Goal: Task Accomplishment & Management: Complete application form

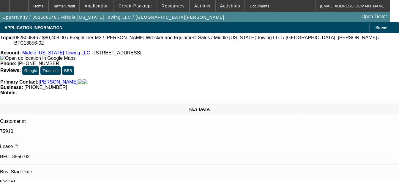
select select "0"
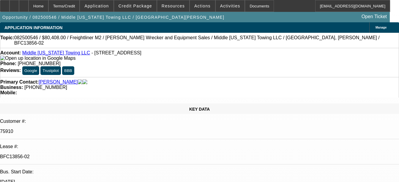
select select "0"
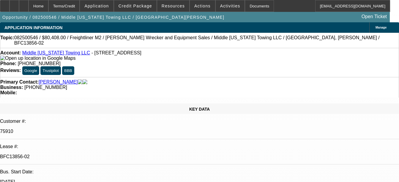
select select "0"
select select "1"
select select "2"
select select "6"
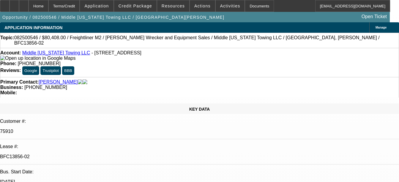
select select "1"
select select "6"
select select "1"
select select "2"
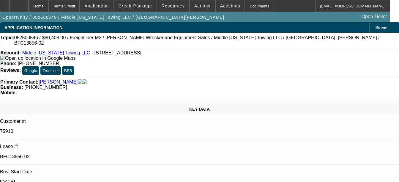
select select "6"
select select "1"
select select "2"
select select "6"
click at [245, 7] on div "Documents" at bounding box center [259, 6] width 29 height 12
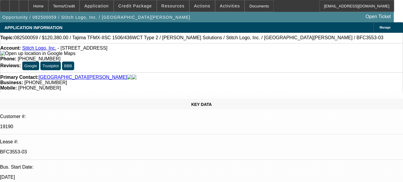
select select "0"
select select "2"
select select "0"
select select "2"
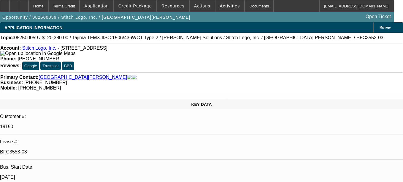
select select "0"
select select "2"
select select "0"
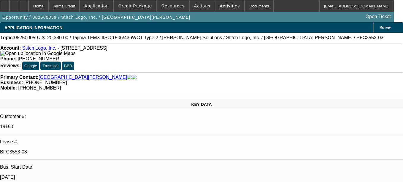
select select "2"
select select "0"
select select "1"
select select "2"
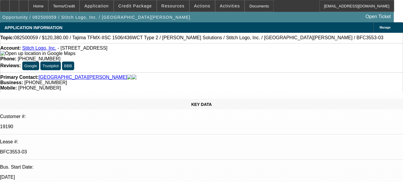
select select "1"
select select "2"
select select "1"
select select "2"
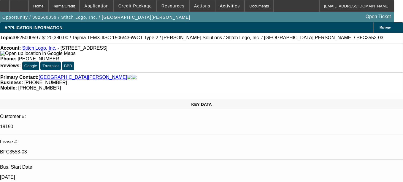
select select "2"
select select "1"
select select "2"
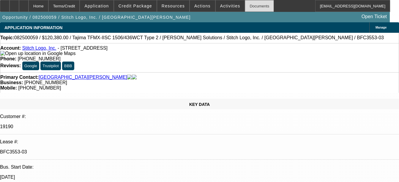
click at [252, 6] on div "Documents" at bounding box center [259, 6] width 29 height 12
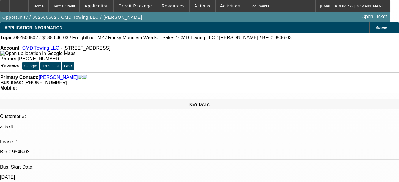
select select "0"
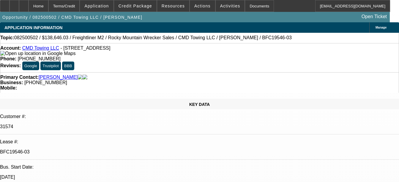
select select "0"
select select "1"
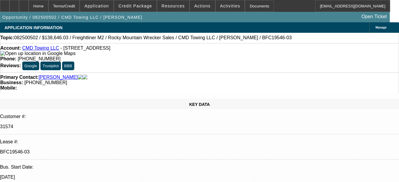
select select "1"
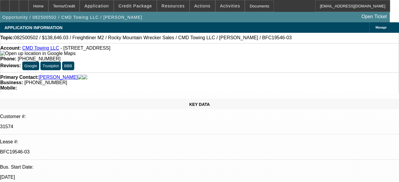
select select "6"
click at [246, 7] on div "Documents" at bounding box center [259, 6] width 29 height 12
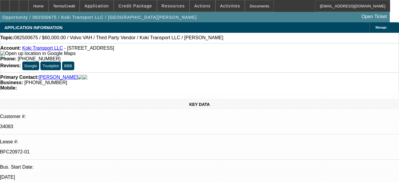
select select "0.2"
select select "2"
select select "0"
select select "6"
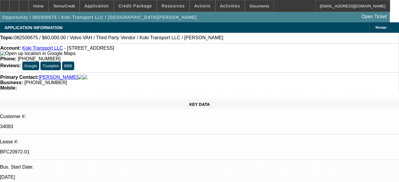
select select "0"
select select "2"
select select "0.1"
select select "4"
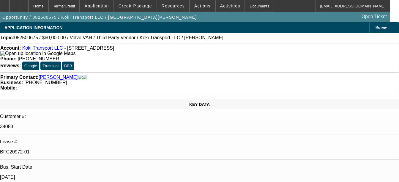
select select "0.2"
select select "2"
select select "0.1"
select select "4"
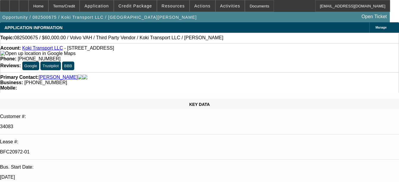
select select "0.15"
select select "2"
select select "0.1"
select select "4"
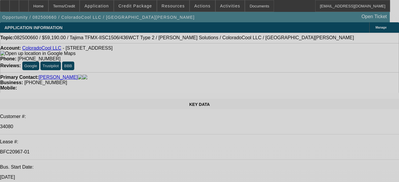
select select "0"
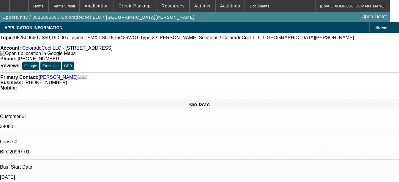
select select "2"
select select "0"
select select "6"
select select "0"
select select "2"
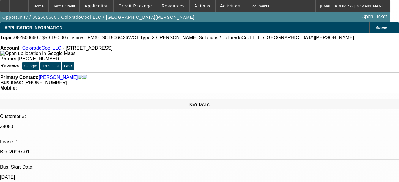
select select "0"
select select "6"
select select "0"
select select "2"
select select "0"
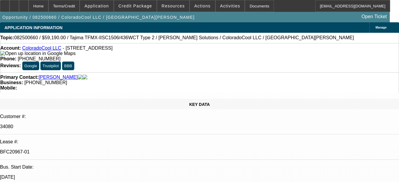
select select "6"
select select "0"
select select "2"
select select "0"
select select "6"
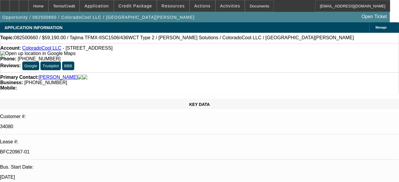
select select "2"
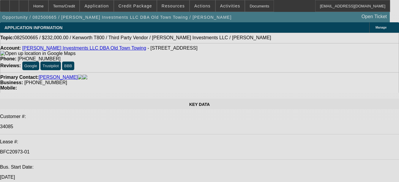
select select "0"
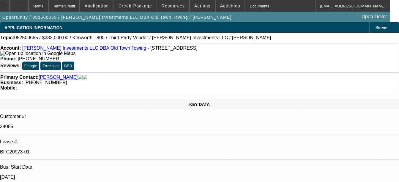
select select "0"
select select "2"
select select "0.1"
select select "4"
select select "0"
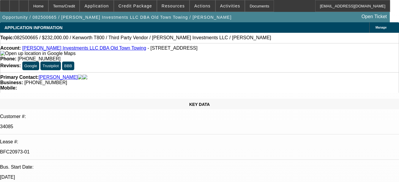
select select "0"
select select "2"
select select "0.1"
select select "4"
select select "0"
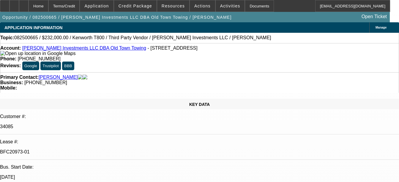
select select "0"
select select "2"
select select "0.1"
select select "4"
select select "0"
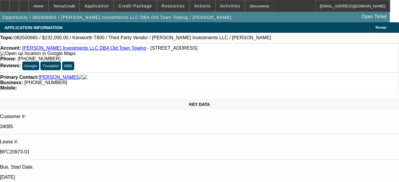
select select "0"
select select "0.1"
select select "4"
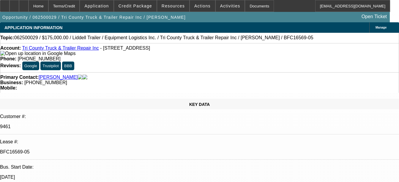
select select "0"
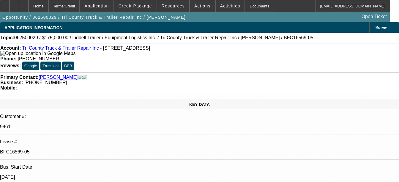
select select "0"
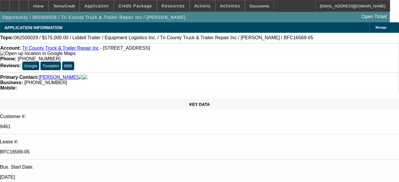
select select "0"
select select "0.1"
select select "1"
select select "6"
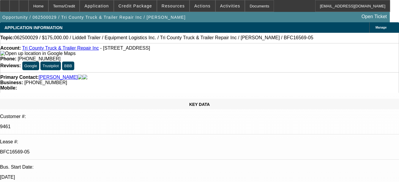
select select "1"
select select "6"
select select "1"
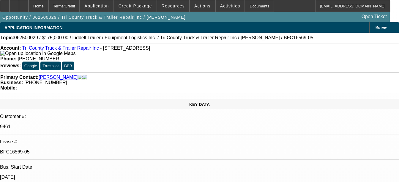
select select "6"
select select "1"
select select "2"
select select "4"
